Goal: Transaction & Acquisition: Purchase product/service

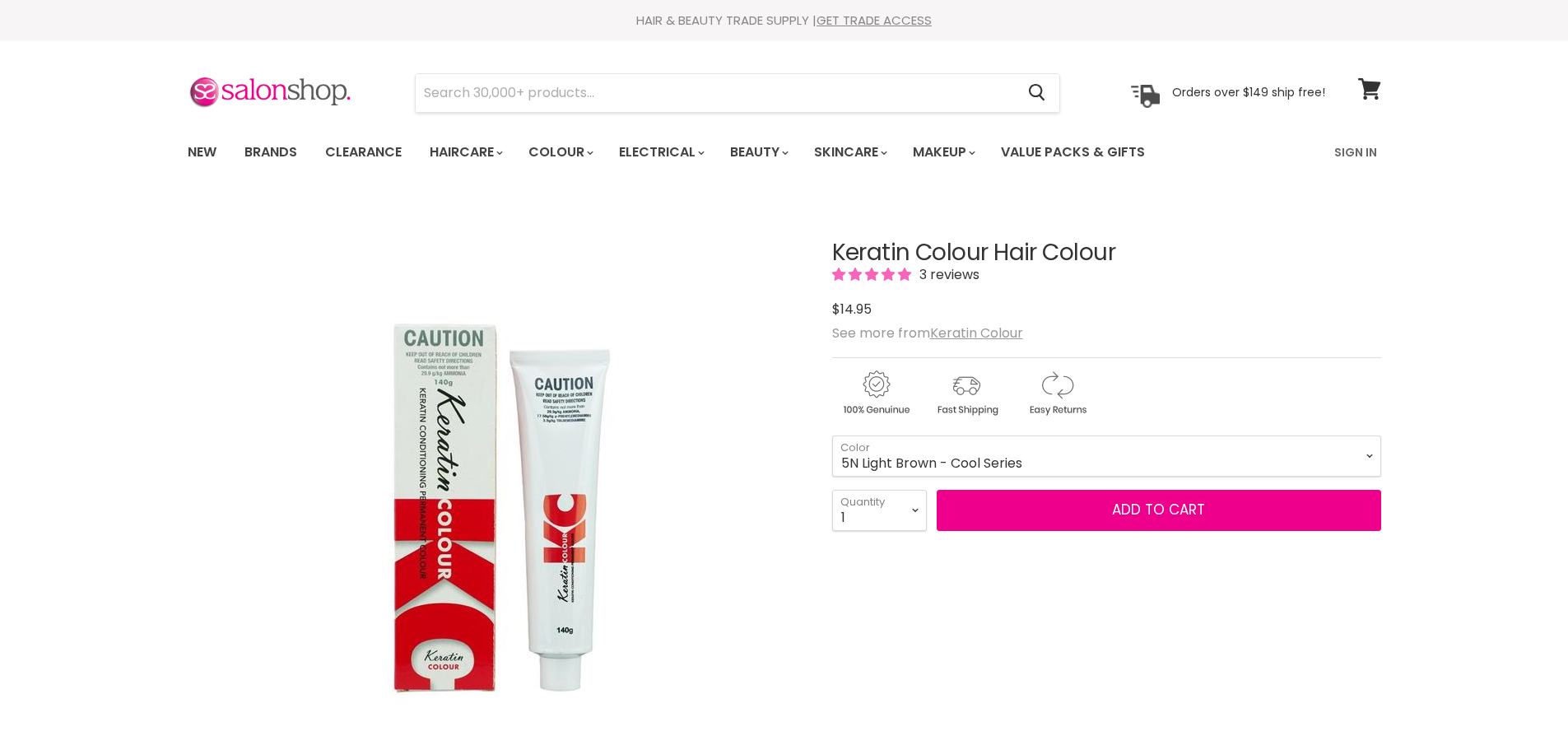
select select "5N Light Brown - Cool Series"
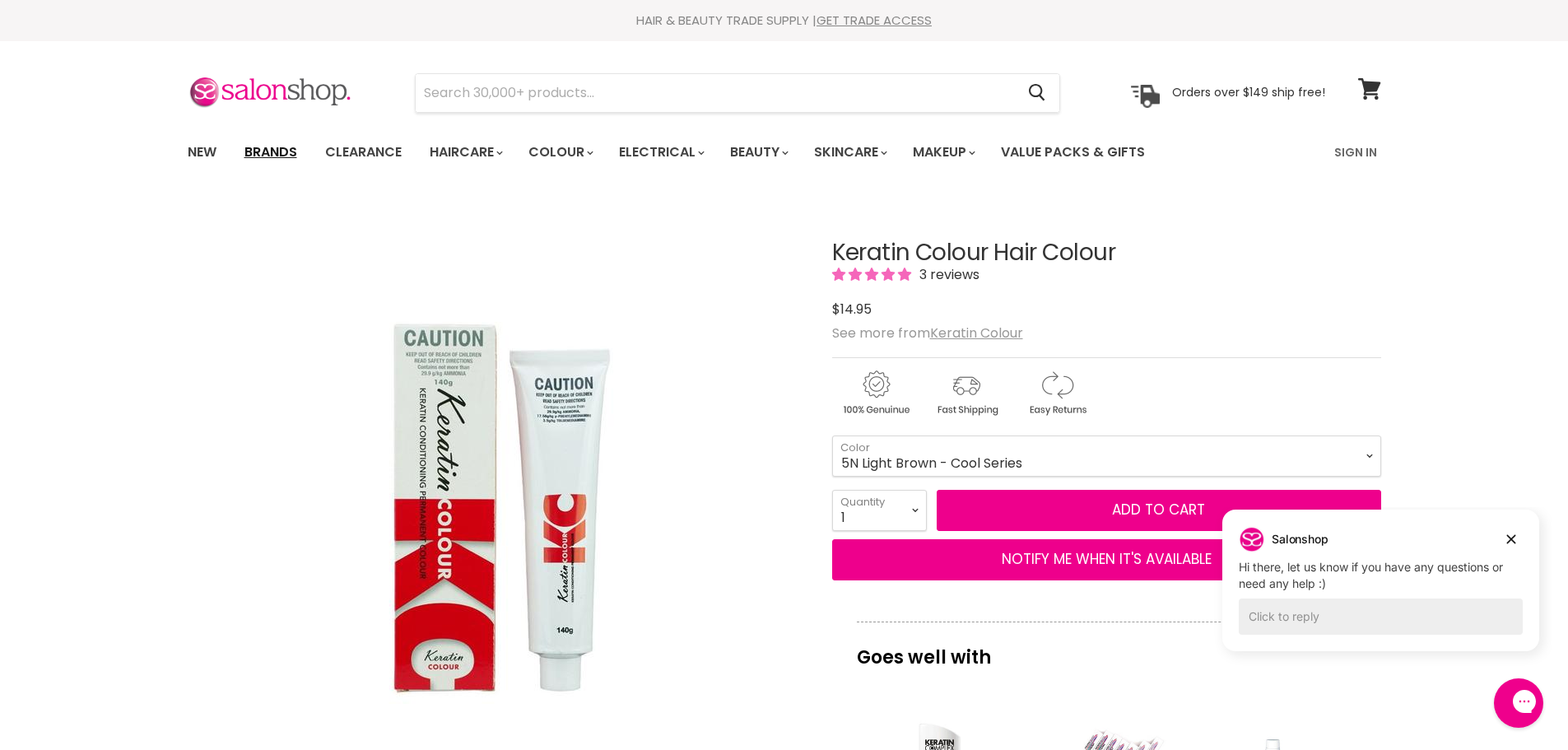
click at [257, 149] on link "Brands" at bounding box center [271, 151] width 78 height 34
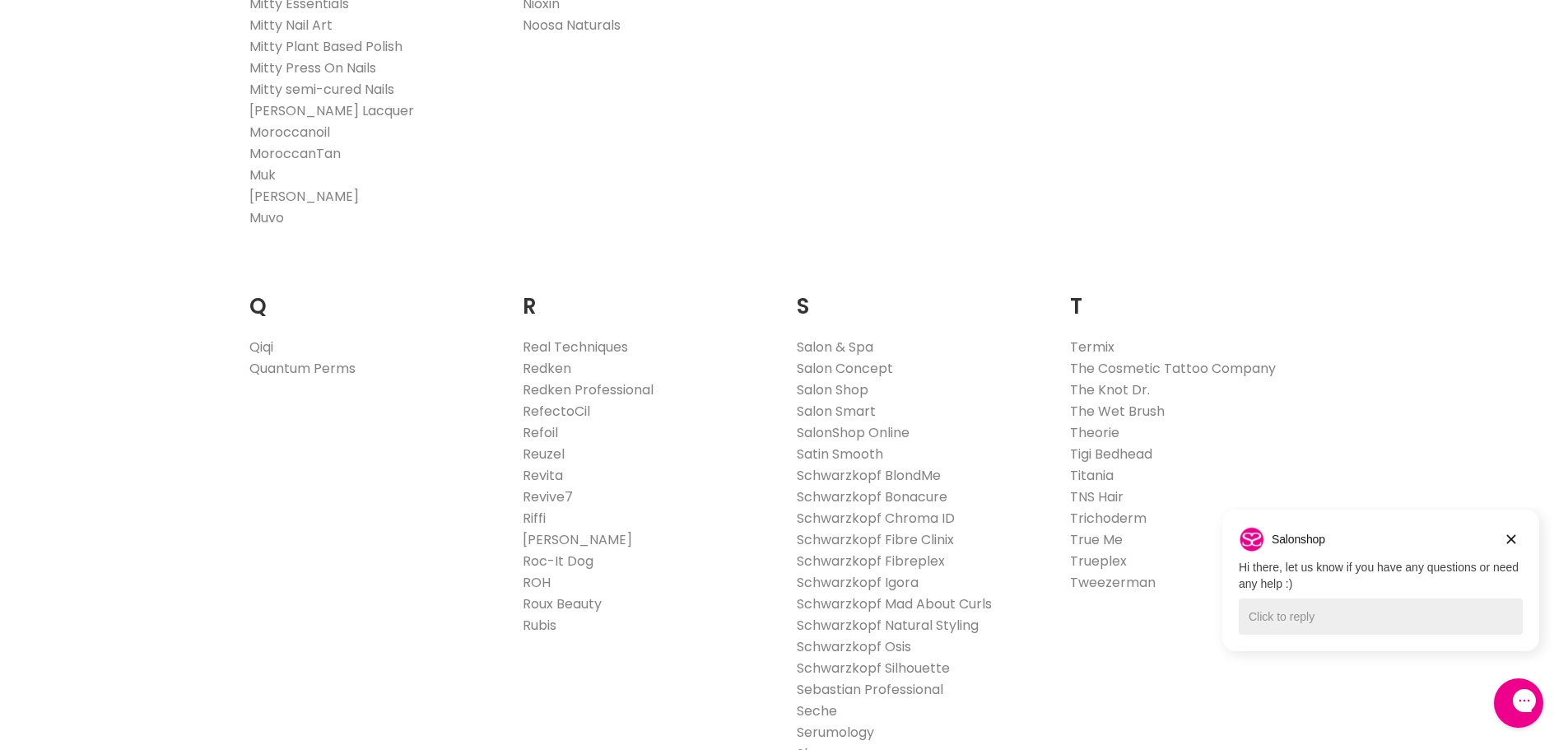
scroll to position [2386, 0]
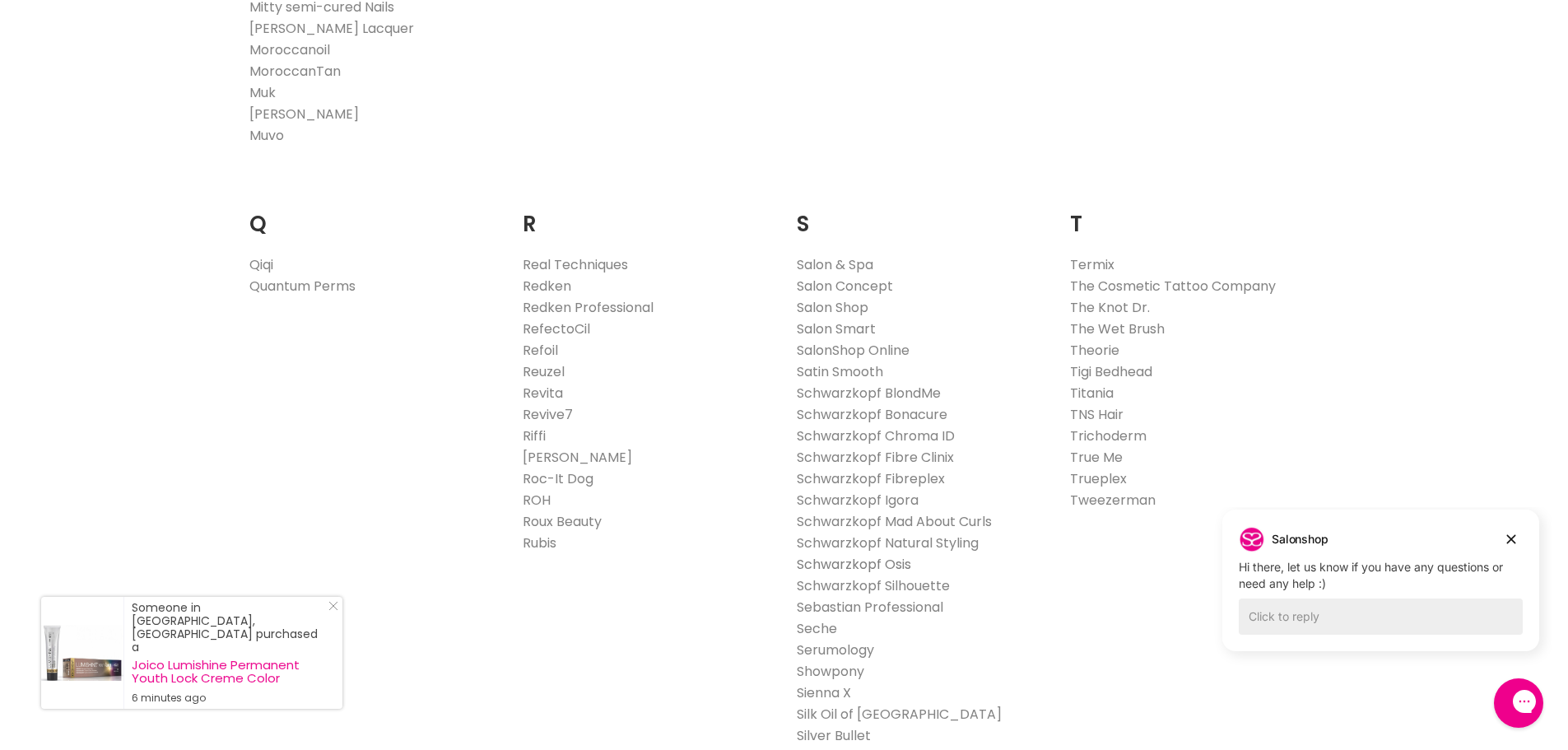
click at [855, 565] on link "Schwarzkopf Osis" at bounding box center [854, 564] width 114 height 19
